Goal: Information Seeking & Learning: Learn about a topic

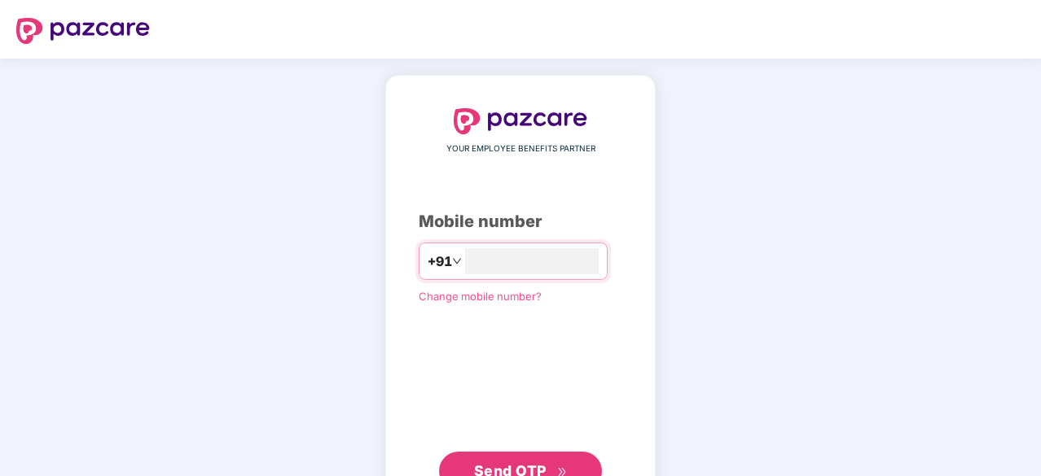
type input "**********"
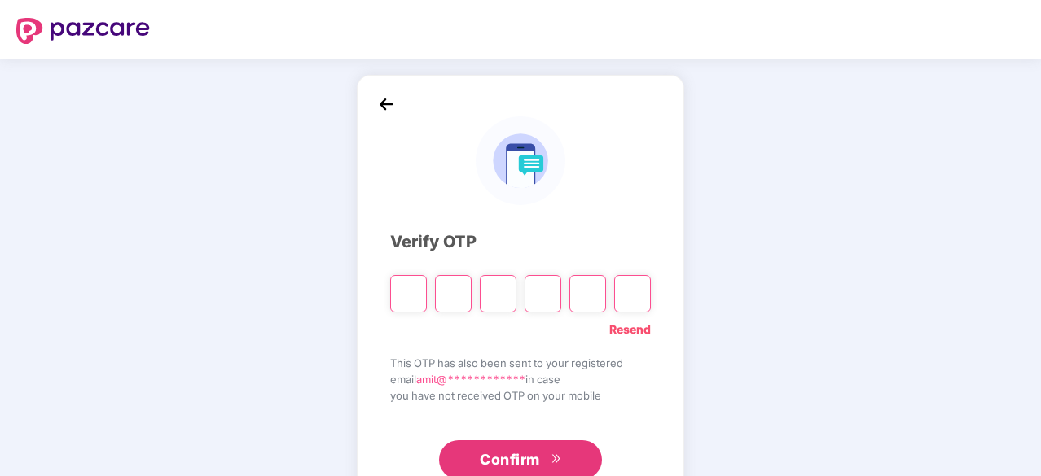
type input "*"
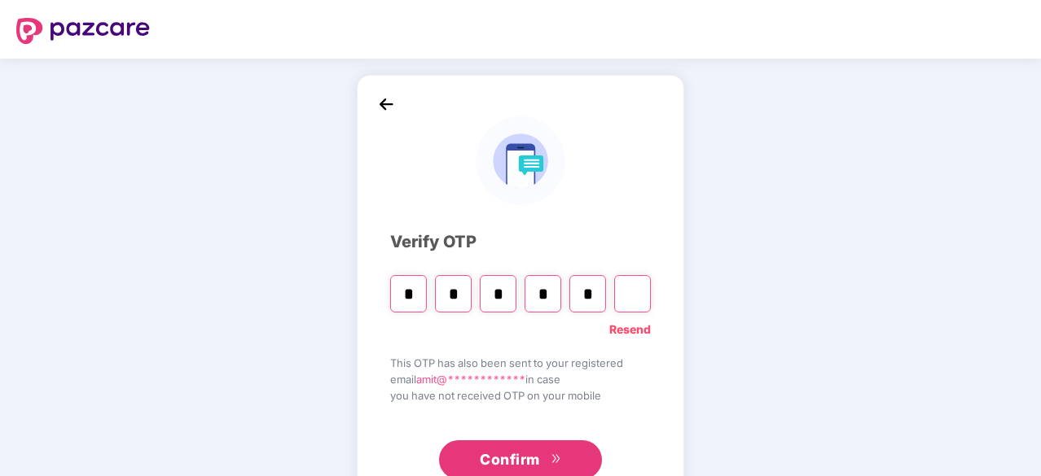
type input "*"
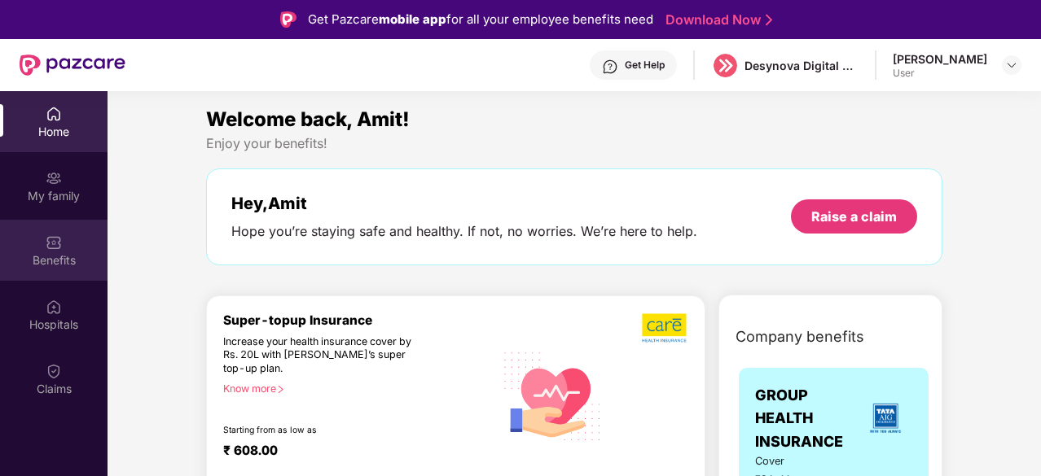
click at [61, 270] on div "Benefits" at bounding box center [53, 250] width 107 height 61
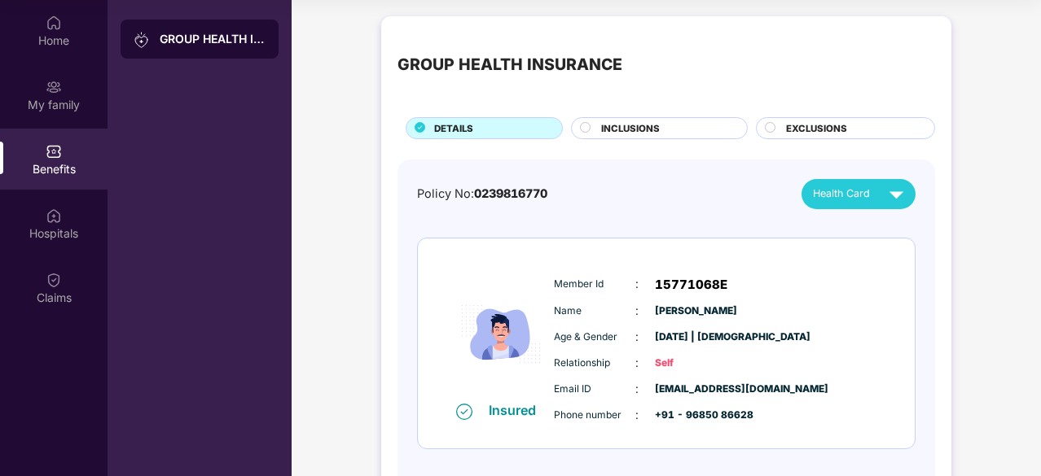
click at [52, 145] on img at bounding box center [54, 151] width 16 height 16
click at [50, 43] on div "Home" at bounding box center [53, 41] width 107 height 16
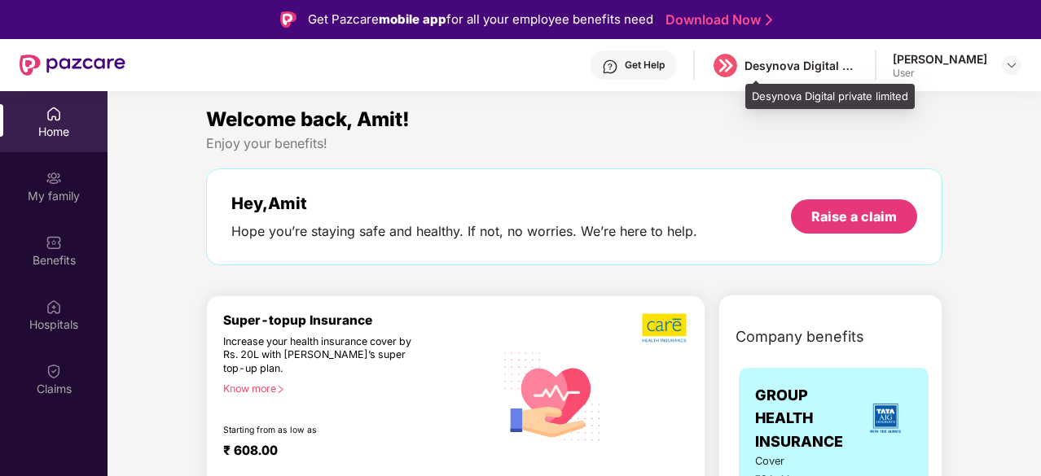
click at [856, 64] on div "Desynova Digital private limited" at bounding box center [801, 65] width 114 height 15
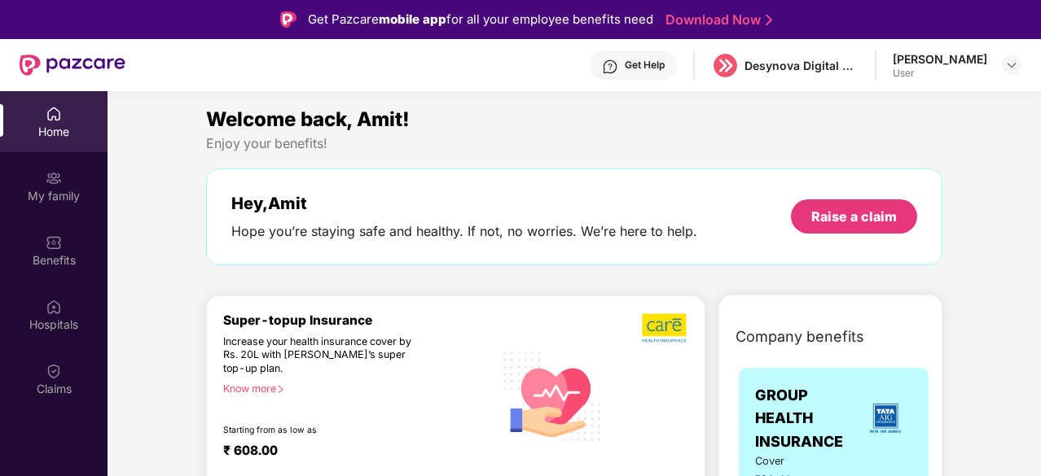
click at [992, 64] on div "[PERSON_NAME] User" at bounding box center [957, 65] width 129 height 29
click at [1005, 66] on img at bounding box center [1011, 65] width 13 height 13
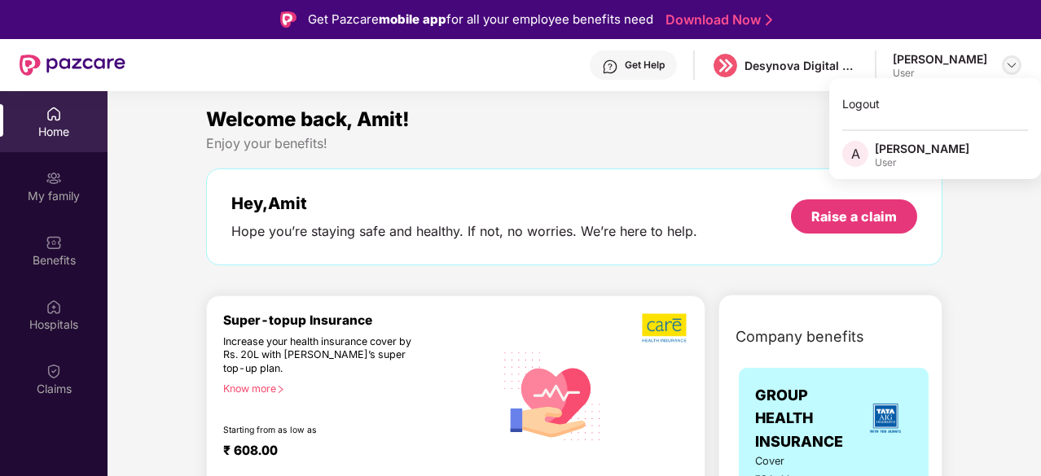
click at [1015, 66] on img at bounding box center [1011, 65] width 13 height 13
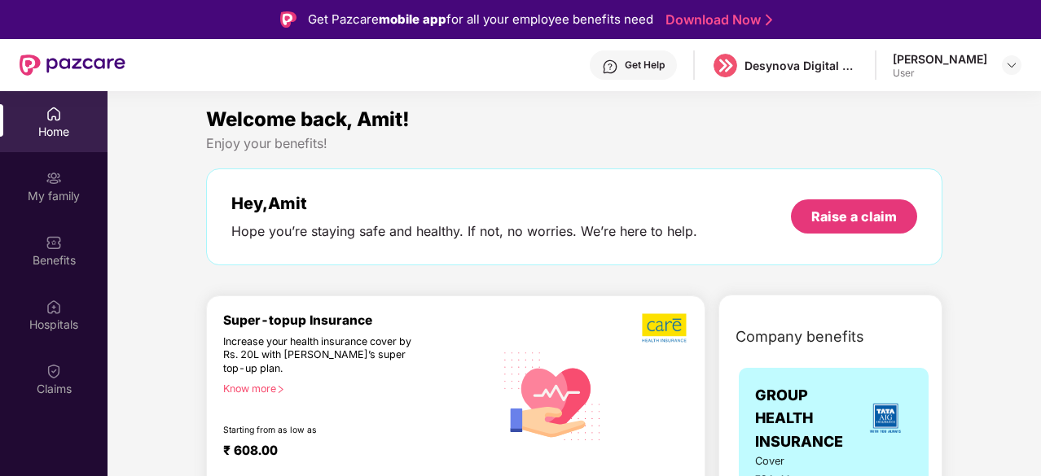
click at [553, 163] on div "Welcome back, Amit! Enjoy your benefits! Hey, Amit Hope you’re staying safe and…" at bounding box center [574, 193] width 749 height 178
click at [47, 201] on div "My family" at bounding box center [53, 196] width 107 height 16
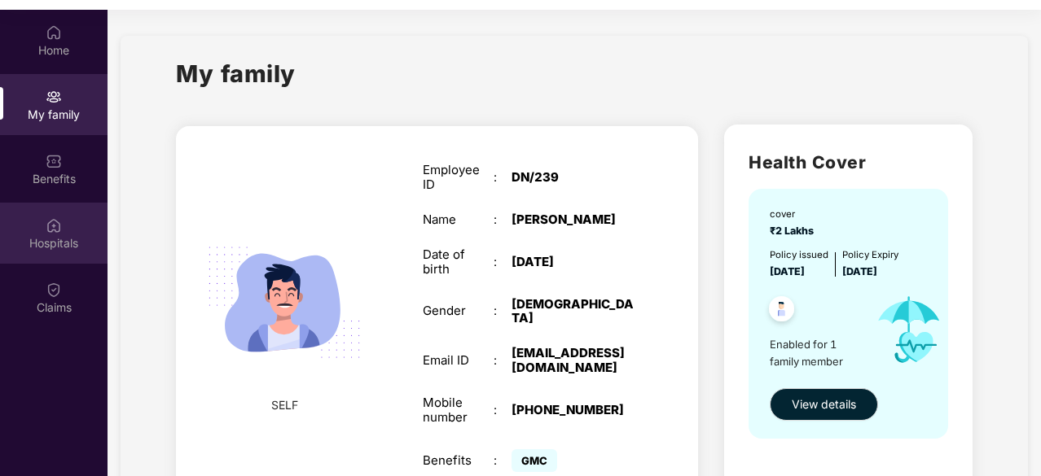
click at [57, 244] on div "Hospitals" at bounding box center [53, 243] width 107 height 16
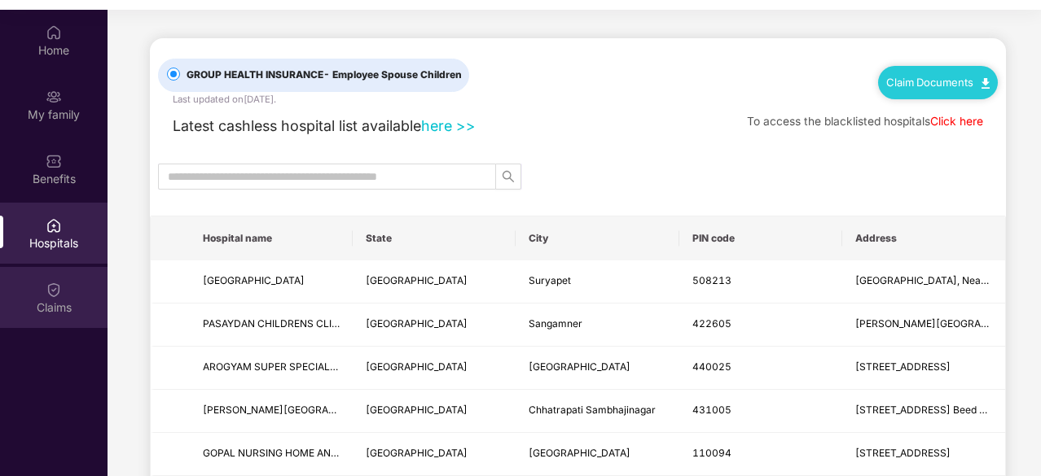
click at [54, 296] on img at bounding box center [54, 290] width 16 height 16
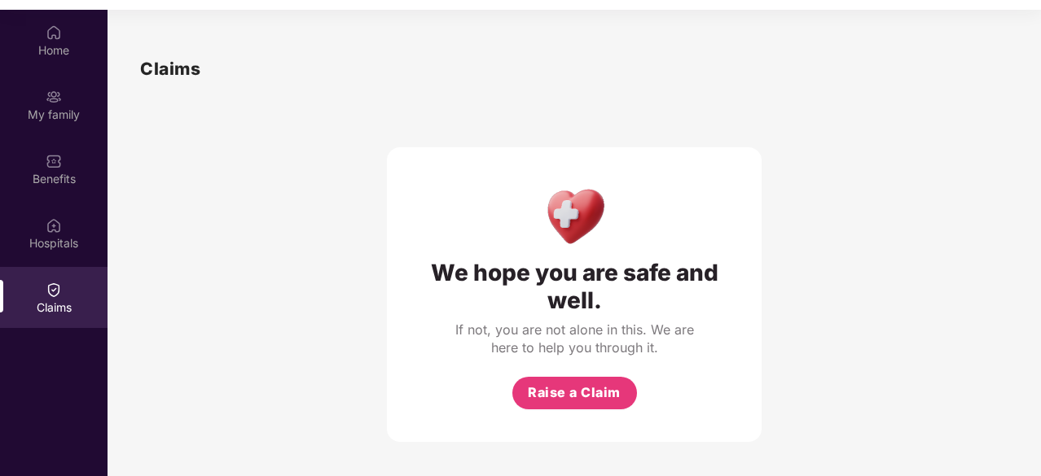
click at [39, 200] on div "Home My family Benefits Hospitals Claims" at bounding box center [53, 171] width 107 height 322
click at [55, 167] on img at bounding box center [54, 161] width 16 height 16
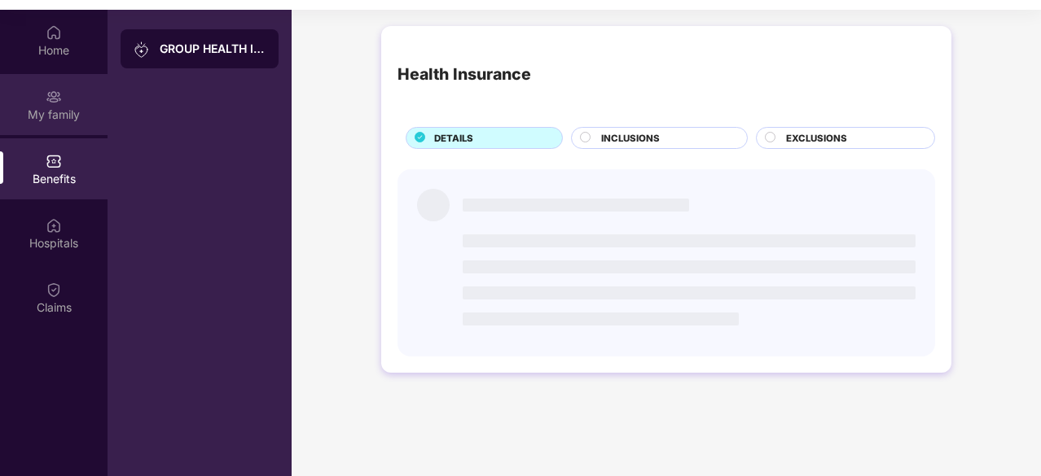
click at [54, 112] on div "My family" at bounding box center [53, 115] width 107 height 16
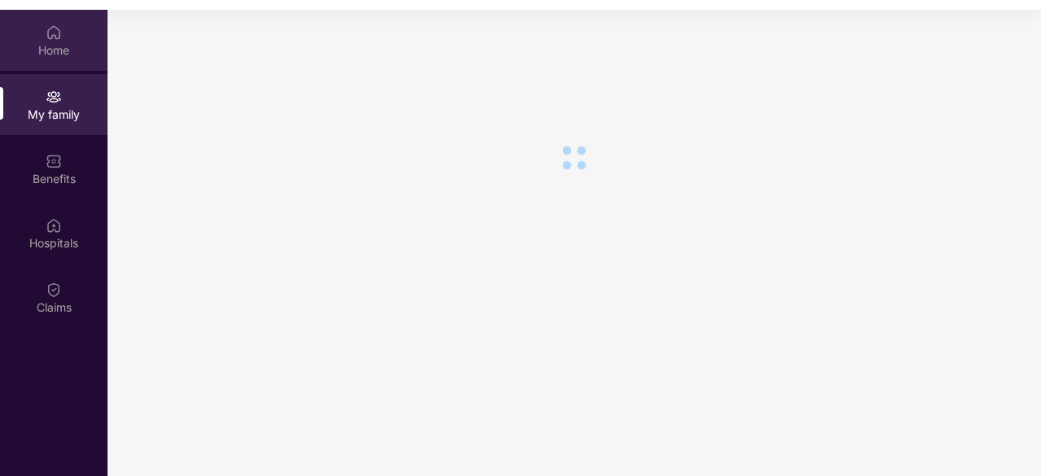
click at [57, 61] on div "Home" at bounding box center [53, 40] width 107 height 61
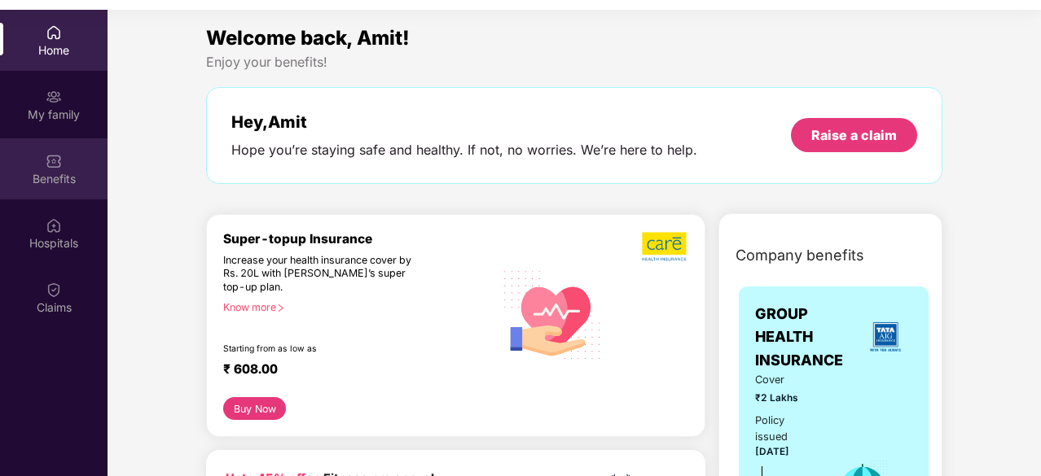
click at [60, 161] on img at bounding box center [54, 161] width 16 height 16
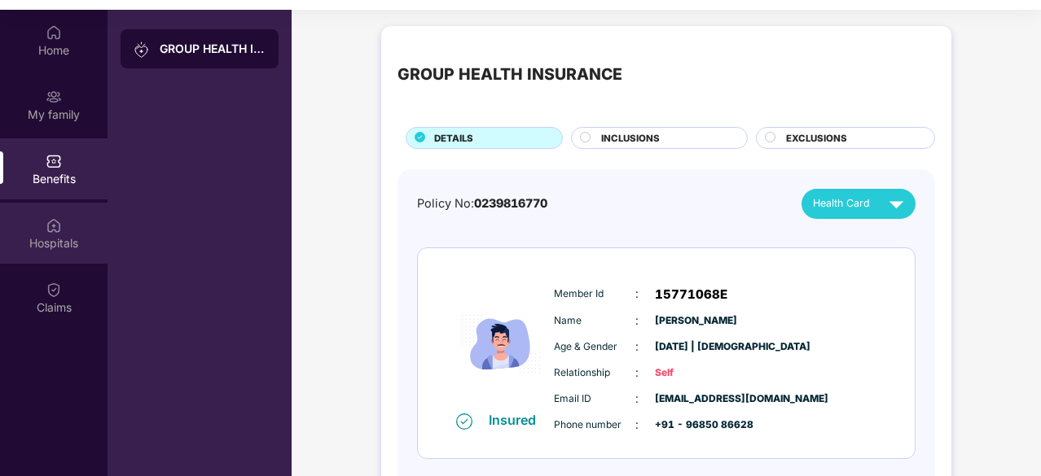
click at [66, 219] on div "Hospitals" at bounding box center [53, 233] width 107 height 61
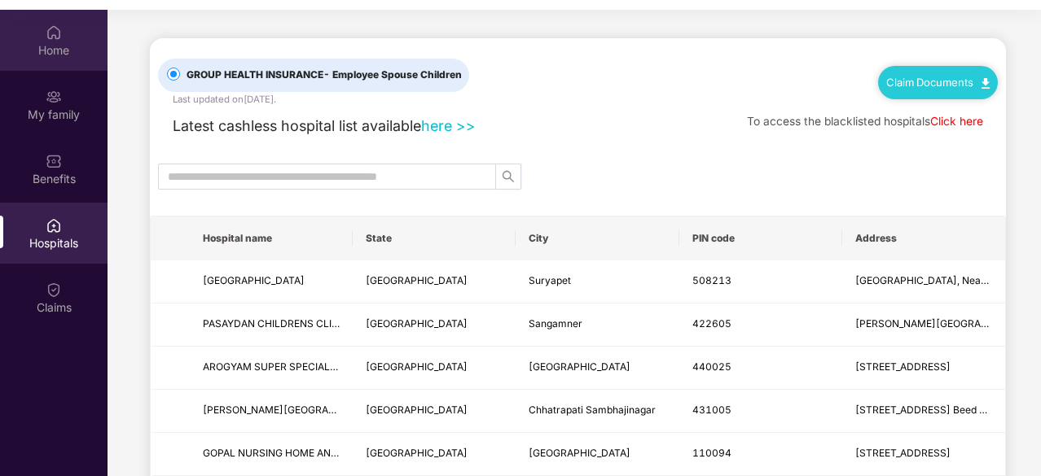
click at [53, 69] on div "Home" at bounding box center [53, 40] width 107 height 61
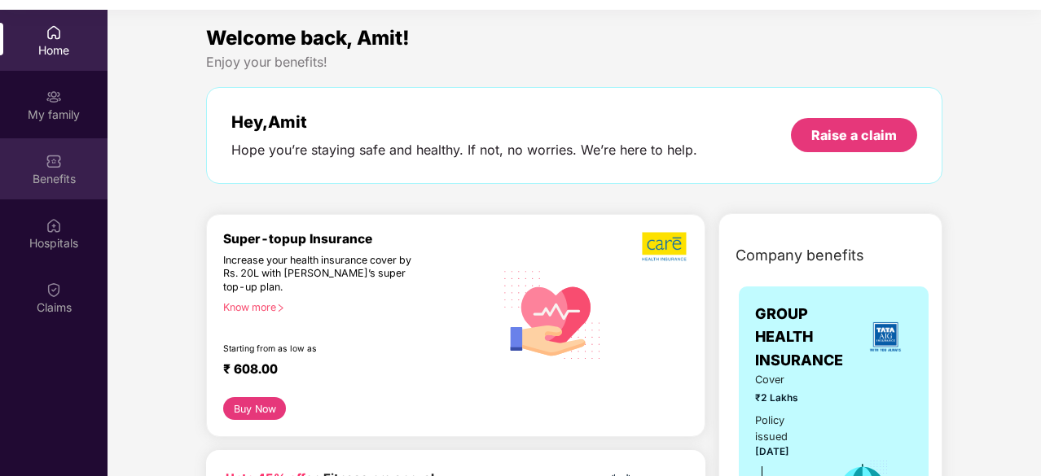
click at [65, 176] on div "Benefits" at bounding box center [53, 179] width 107 height 16
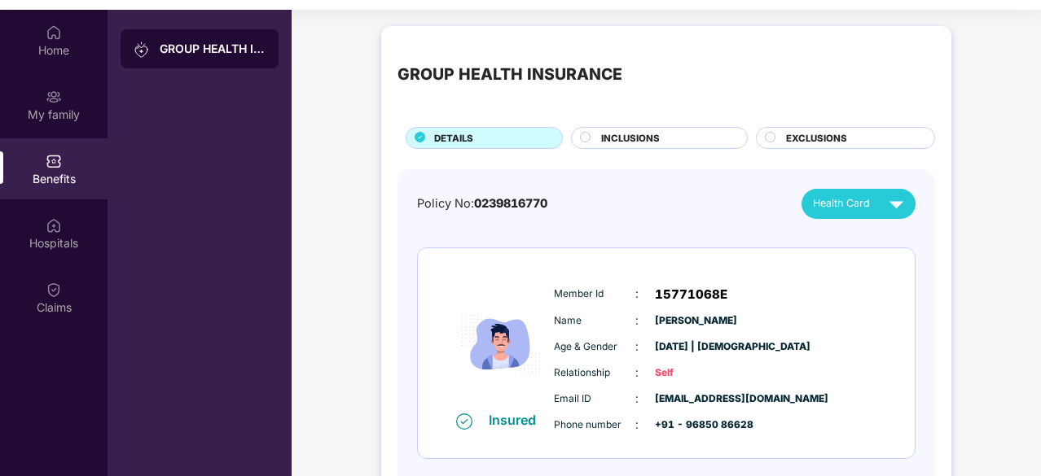
click at [684, 138] on div "INCLUSIONS" at bounding box center [666, 139] width 146 height 17
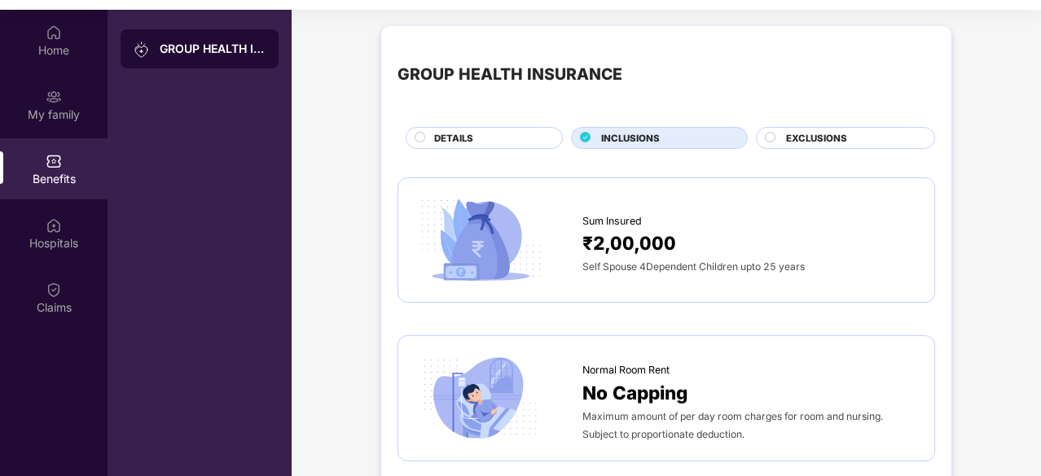
click at [795, 143] on span "EXCLUSIONS" at bounding box center [816, 138] width 61 height 15
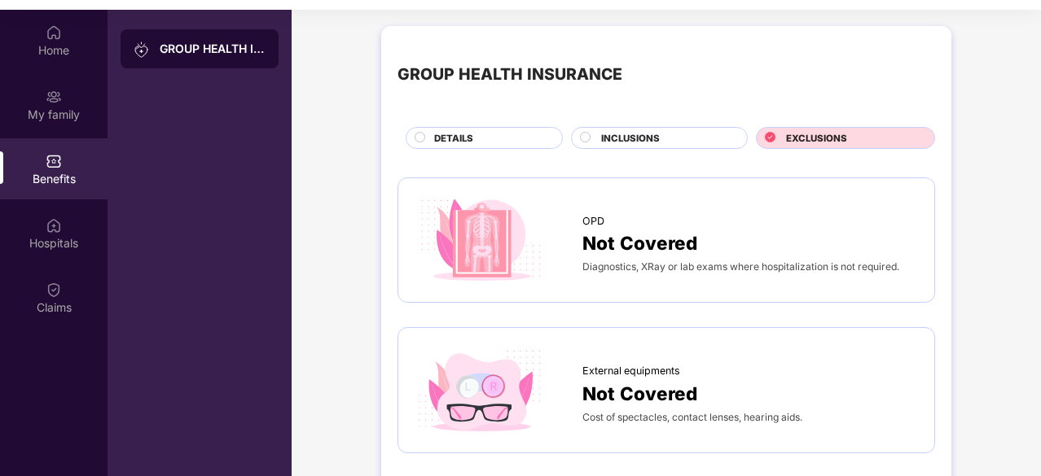
click at [454, 130] on div "DETAILS" at bounding box center [484, 138] width 157 height 22
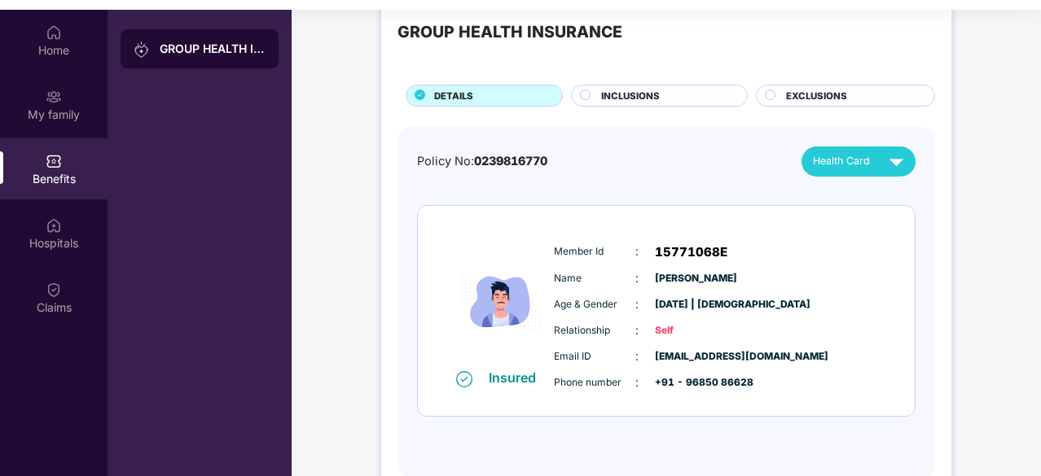
scroll to position [72, 0]
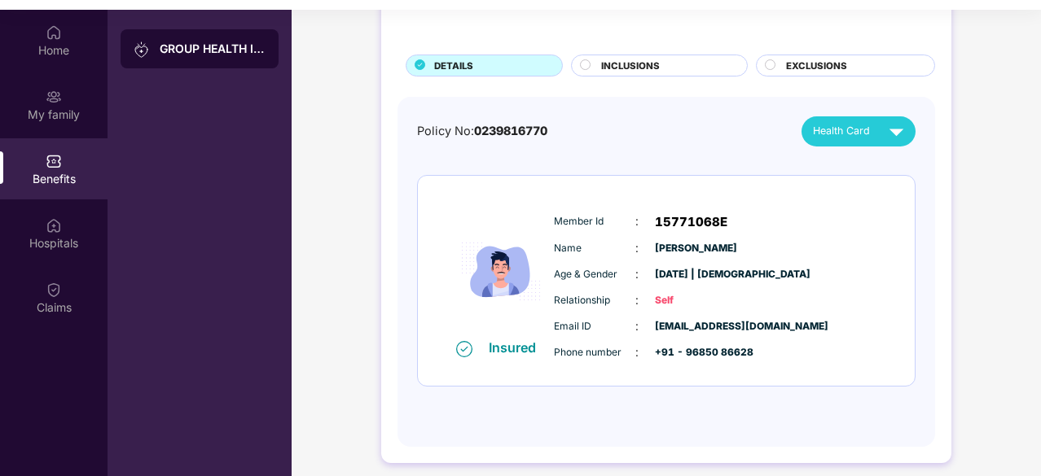
click at [891, 129] on img at bounding box center [896, 131] width 29 height 29
click at [622, 149] on div "Policy No: 0239816770 Health Card Insured Member Id : 15771068E Name : [PERSON_…" at bounding box center [666, 264] width 498 height 296
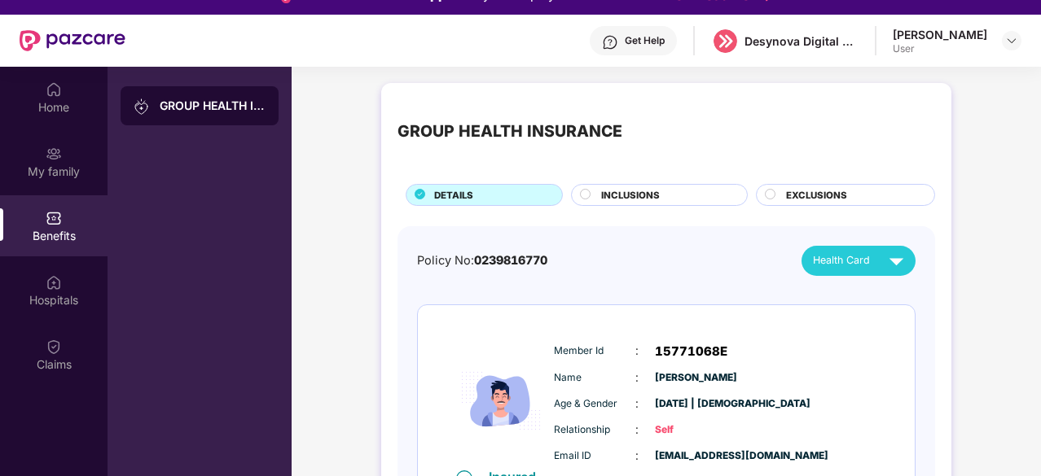
scroll to position [0, 0]
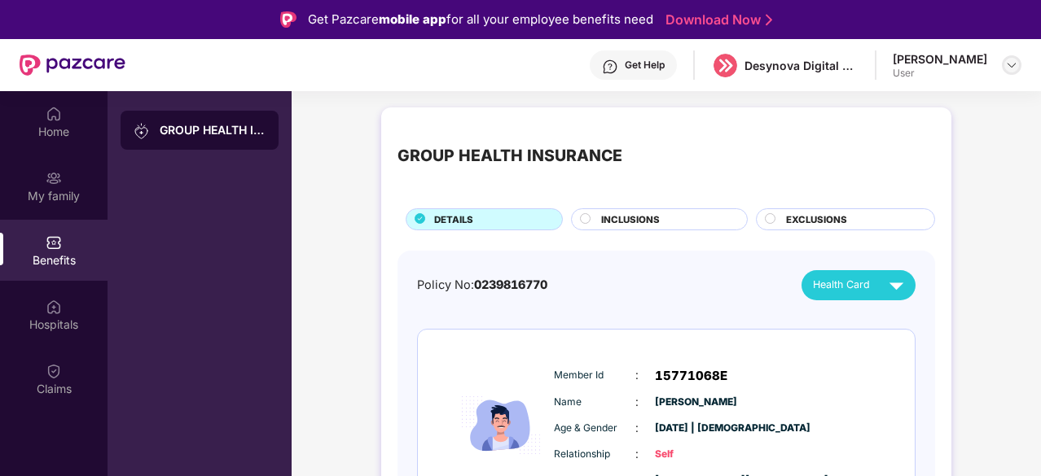
click at [1010, 63] on img at bounding box center [1011, 65] width 13 height 13
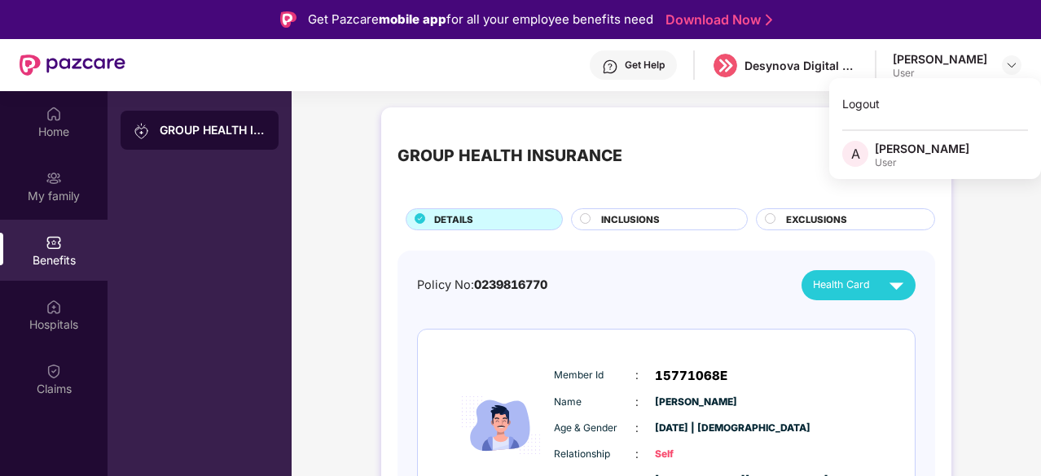
click at [921, 154] on div "[PERSON_NAME]" at bounding box center [922, 148] width 94 height 15
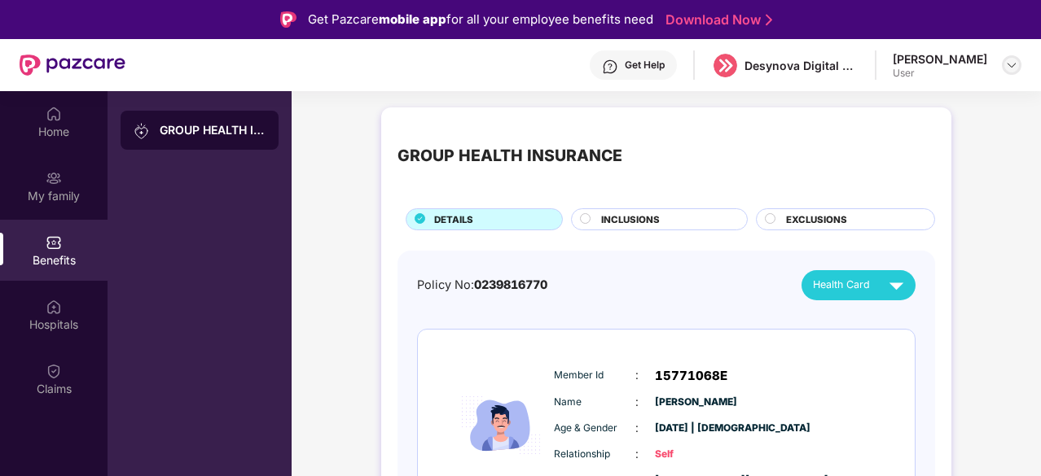
click at [1007, 67] on img at bounding box center [1011, 65] width 13 height 13
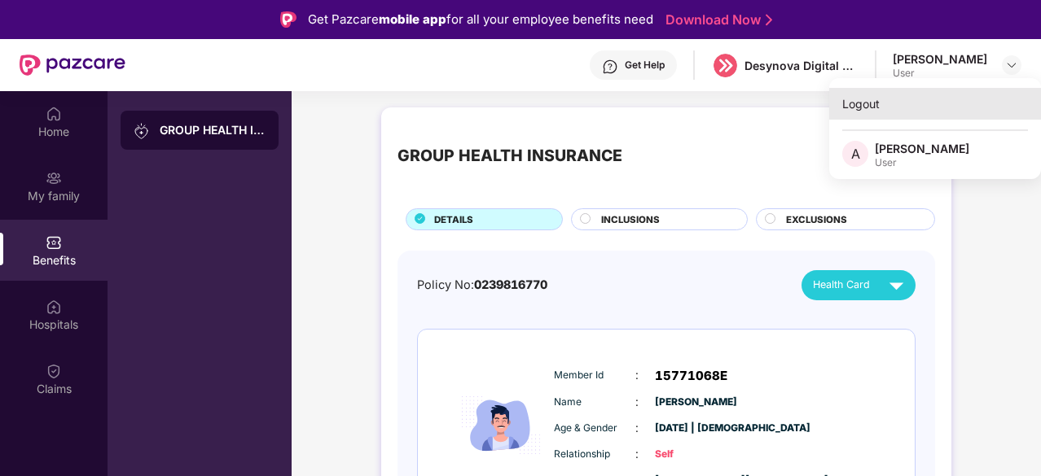
click at [883, 108] on div "Logout" at bounding box center [935, 104] width 212 height 32
